Goal: Transaction & Acquisition: Book appointment/travel/reservation

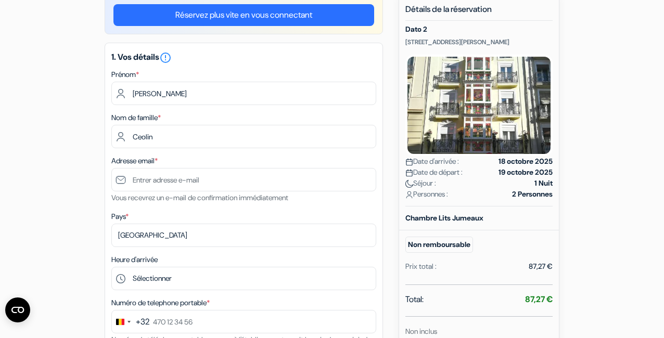
scroll to position [103, 0]
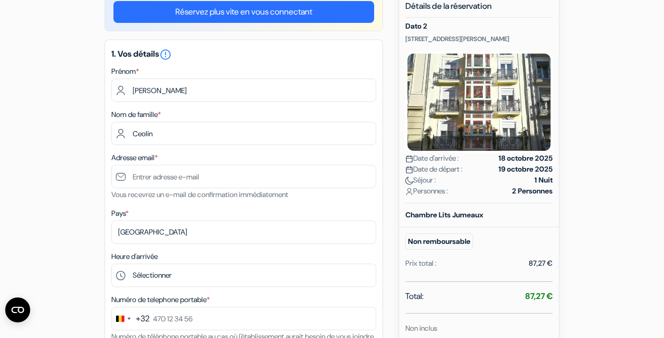
type input "Ceolin"
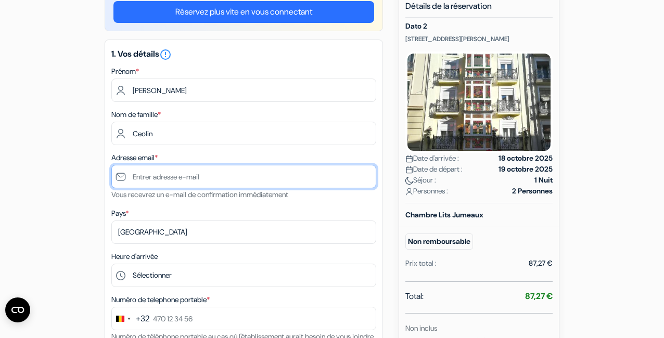
click at [189, 181] on input "text" at bounding box center [243, 176] width 265 height 23
type input "[EMAIL_ADDRESS][DOMAIN_NAME]"
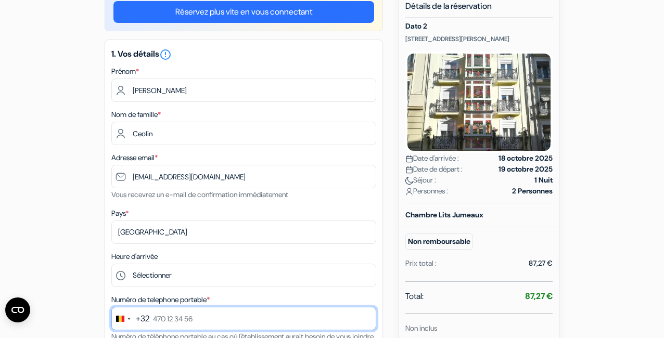
type input "0492509093"
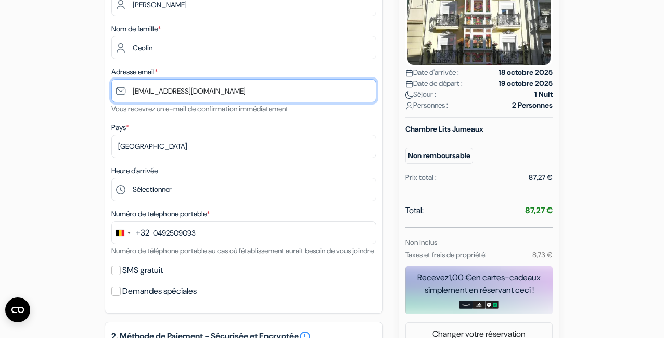
scroll to position [201, 0]
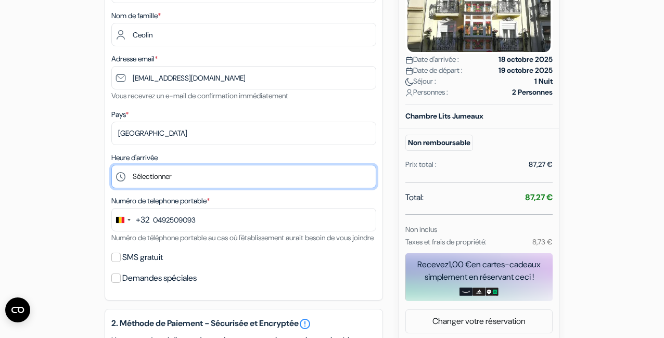
click at [182, 170] on select "Sélectionner 13:00 14:00 15:00 16:00 17:00 18:00 19:00 20:00 21:00 22:00 23:00 …" at bounding box center [243, 176] width 265 height 23
select select "13"
click at [165, 181] on select "Sélectionner 13:00 14:00 15:00 16:00 17:00 18:00 19:00 20:00 21:00 22:00 23:00 …" at bounding box center [243, 176] width 265 height 23
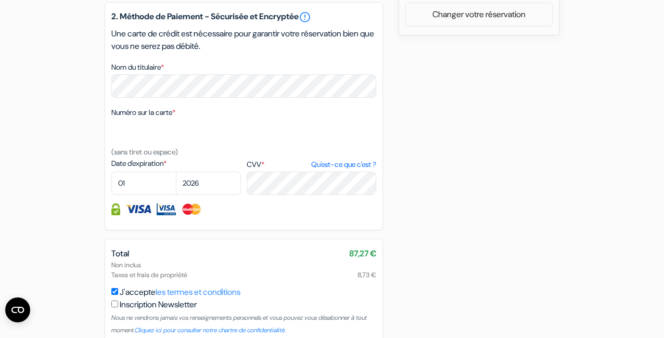
scroll to position [502, 0]
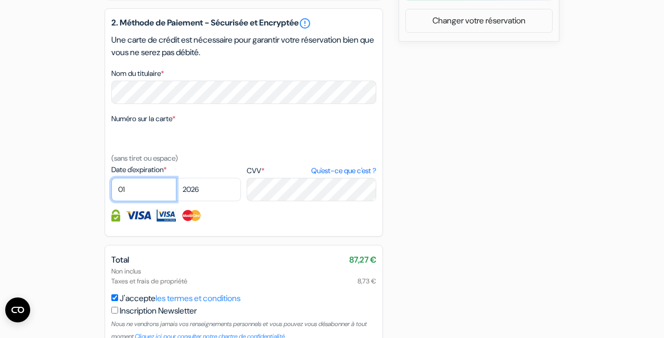
select select "02"
select select "2027"
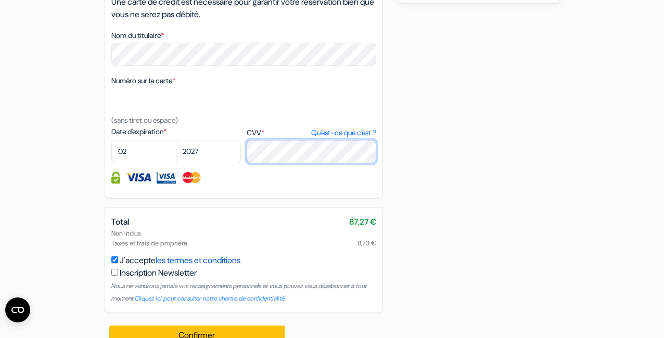
scroll to position [575, 0]
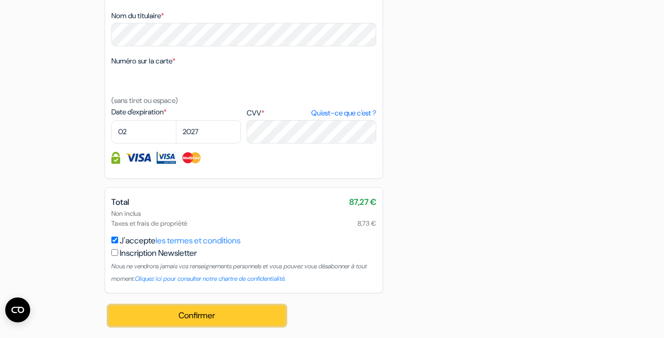
click at [176, 318] on button "Confirmer Loading..." at bounding box center [197, 316] width 176 height 20
